Goal: Check status

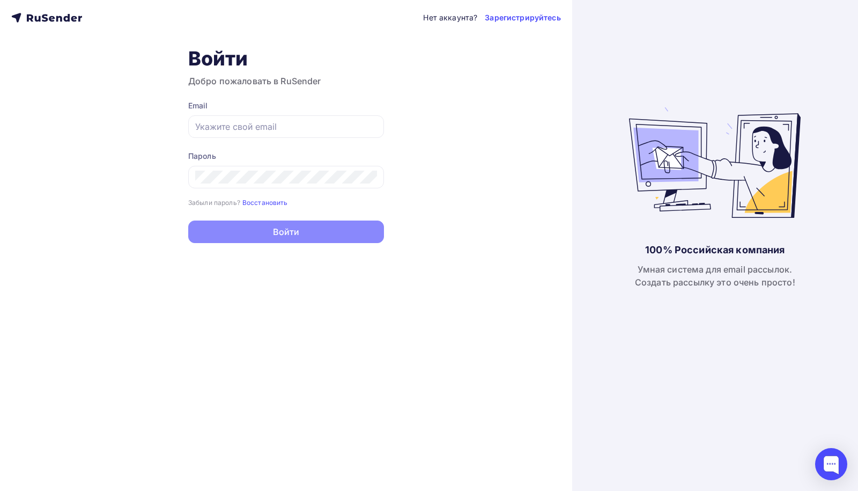
type input "[EMAIL_ADDRESS][DOMAIN_NAME]"
click at [234, 233] on button "Войти" at bounding box center [286, 231] width 196 height 23
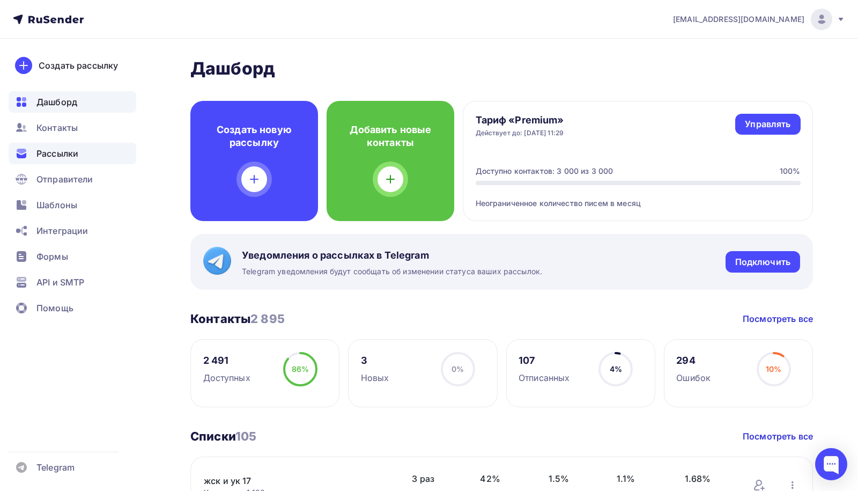
click at [73, 160] on div "Рассылки" at bounding box center [73, 153] width 128 height 21
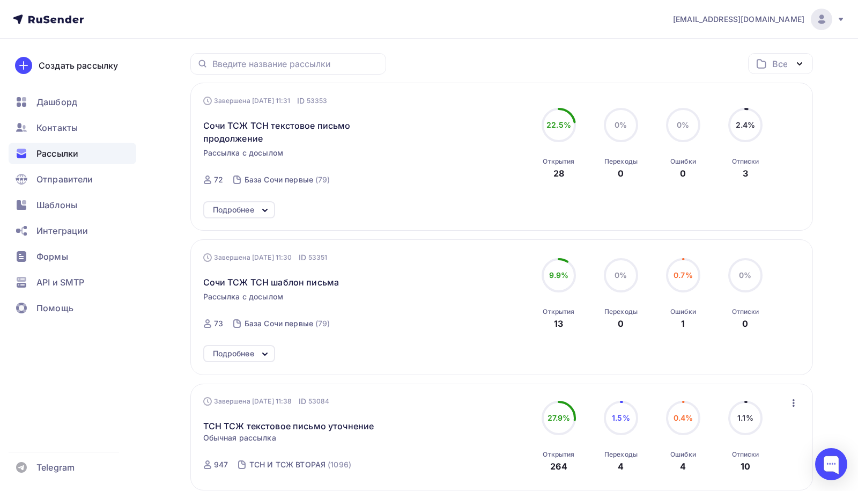
scroll to position [130, 0]
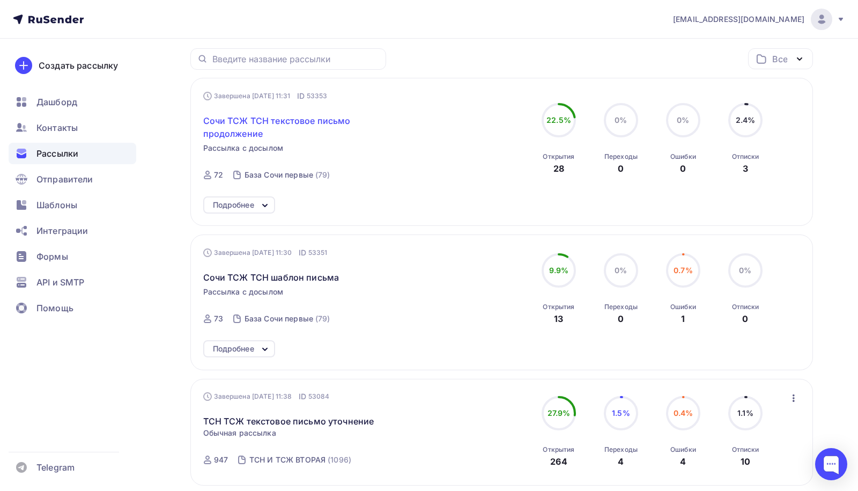
click at [323, 123] on span "Сочи ТСЖ ТСН текстовое письмо продолжение" at bounding box center [295, 127] width 184 height 26
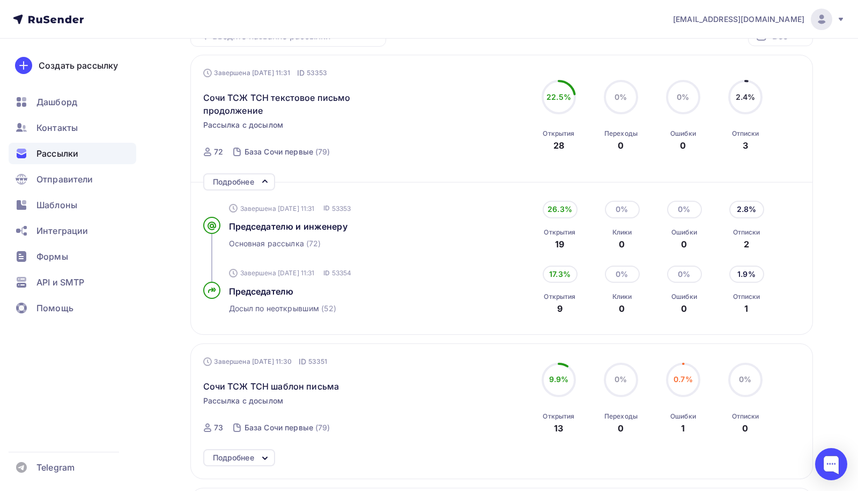
scroll to position [165, 0]
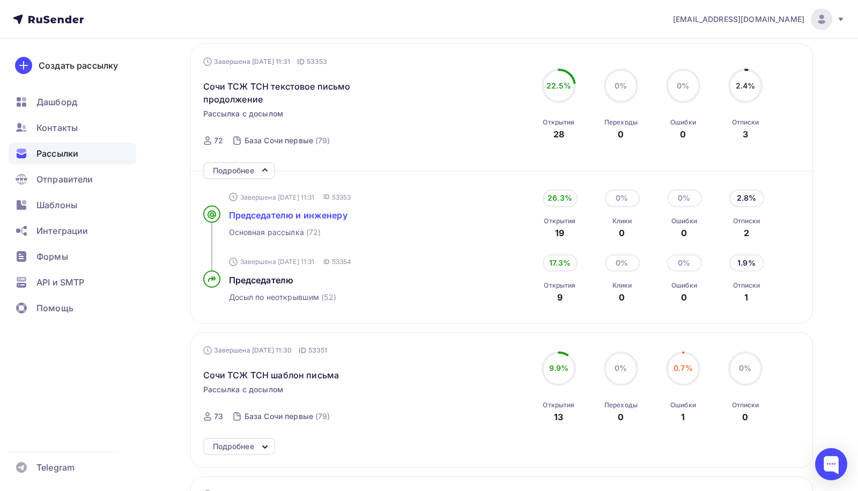
click at [283, 216] on span "Председателю и инженеру" at bounding box center [288, 215] width 119 height 11
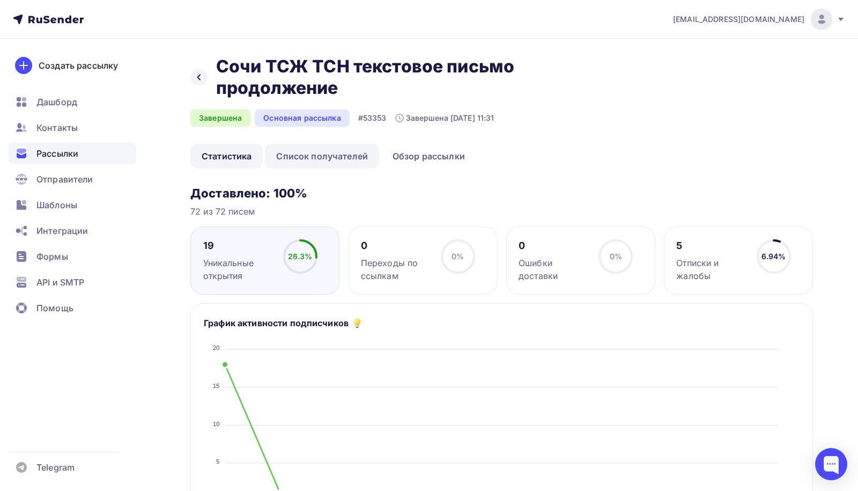
click at [331, 149] on link "Список получателей" at bounding box center [322, 156] width 114 height 25
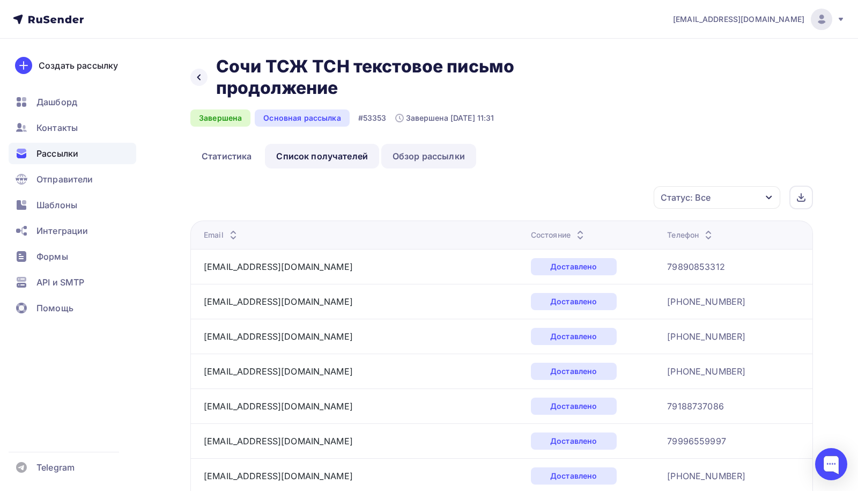
click at [395, 155] on link "Обзор рассылки" at bounding box center [428, 156] width 95 height 25
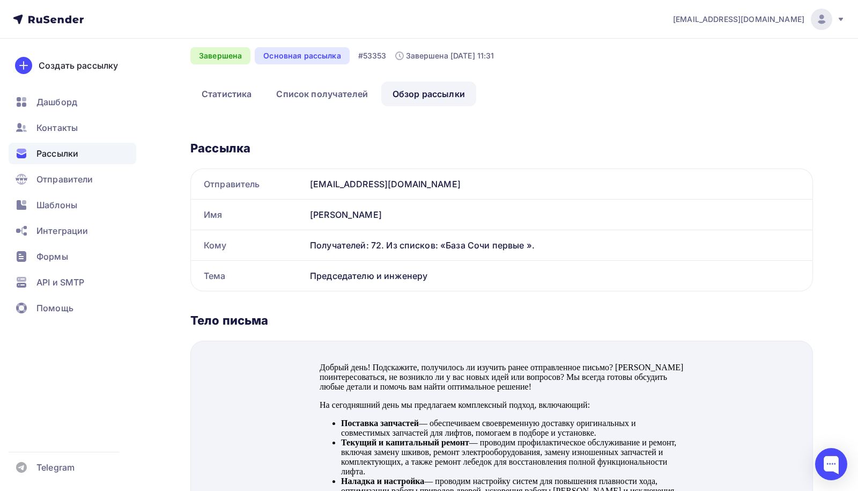
scroll to position [13, 0]
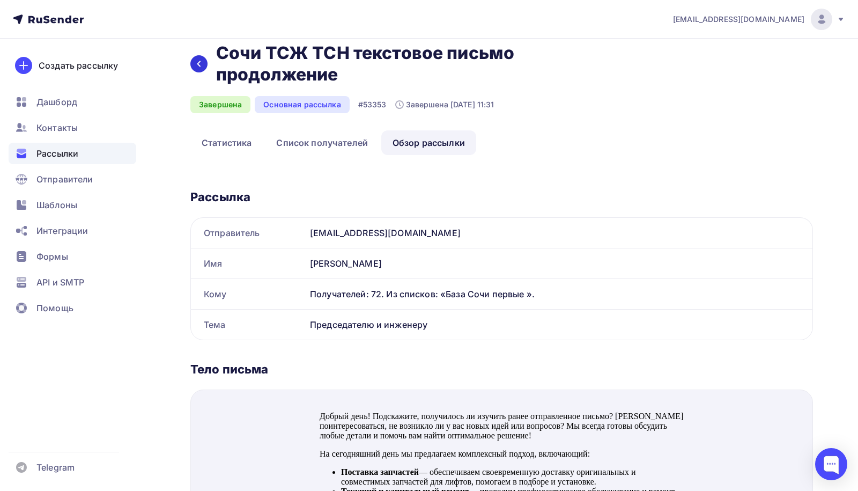
click at [198, 67] on icon at bounding box center [199, 64] width 9 height 9
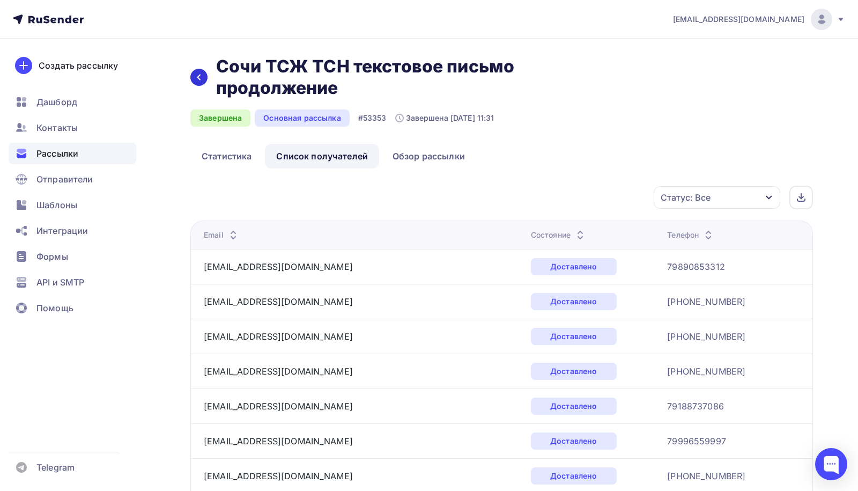
click at [198, 70] on div at bounding box center [198, 77] width 17 height 17
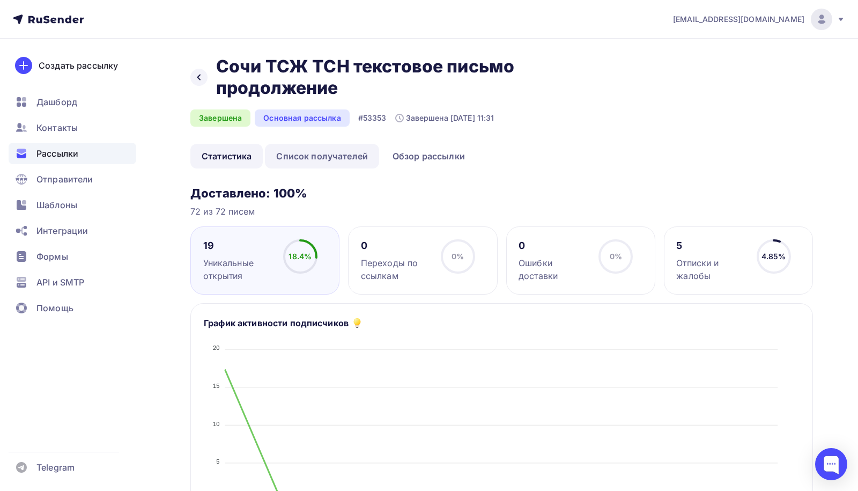
click at [321, 153] on link "Список получателей" at bounding box center [322, 156] width 114 height 25
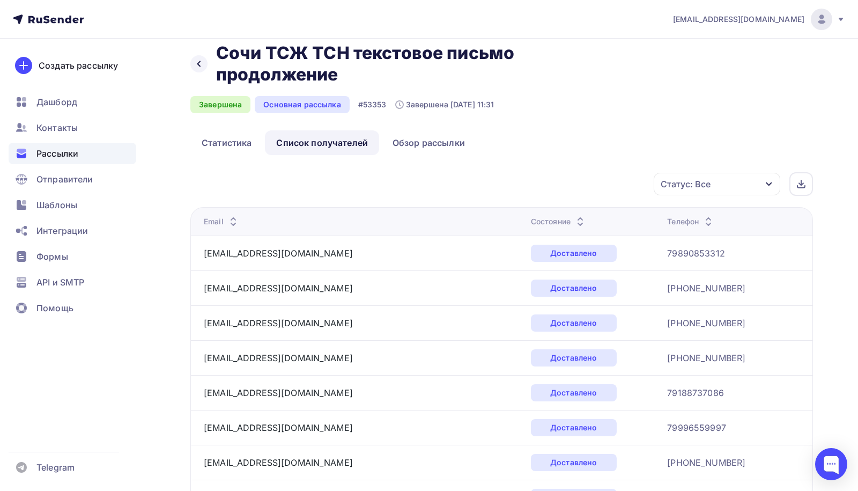
scroll to position [18, 0]
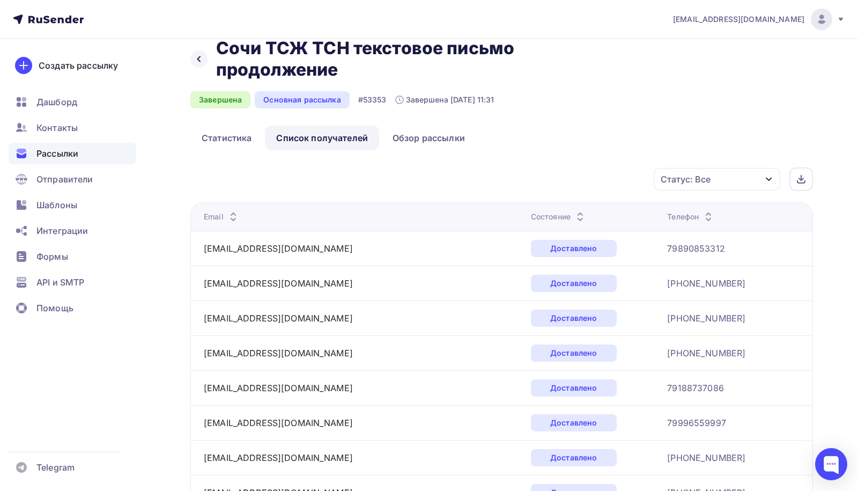
click at [211, 69] on div "Назад Сочи ТСЖ ТСН текстовое письмо продолжение Сочи ТСЖ ТСН текстовое письмо п…" at bounding box center [368, 59] width 357 height 43
click at [205, 59] on div at bounding box center [198, 58] width 17 height 17
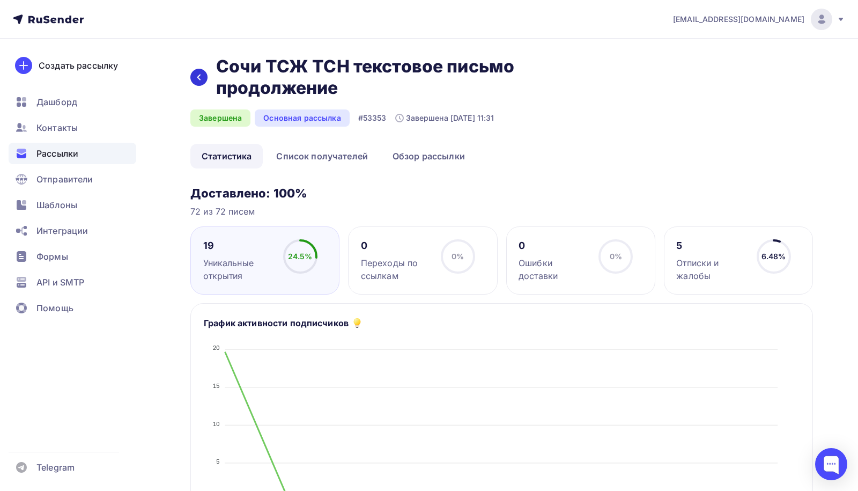
click at [200, 80] on icon at bounding box center [199, 77] width 9 height 9
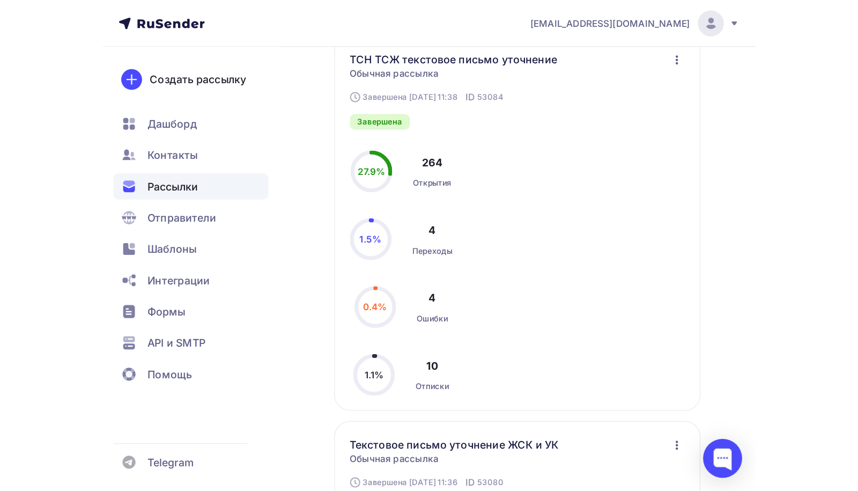
scroll to position [480, 0]
